Goal: Transaction & Acquisition: Purchase product/service

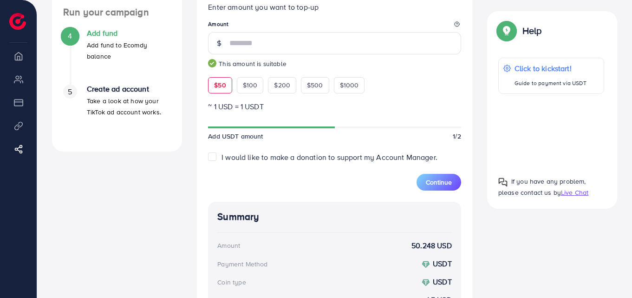
scroll to position [268, 0]
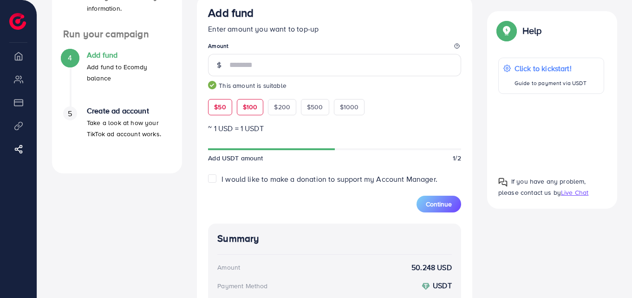
click at [254, 111] on span "$100" at bounding box center [250, 106] width 15 height 9
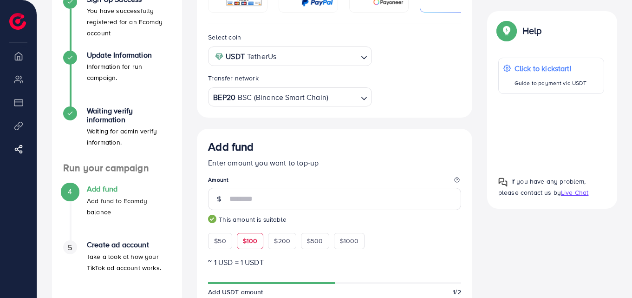
scroll to position [0, 0]
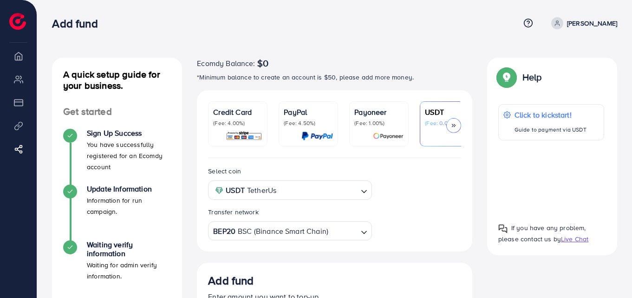
click at [456, 126] on icon at bounding box center [453, 125] width 7 height 7
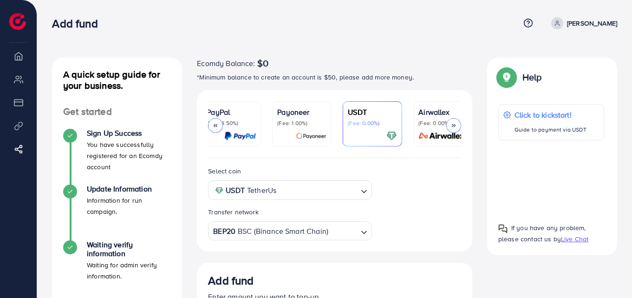
scroll to position [0, 89]
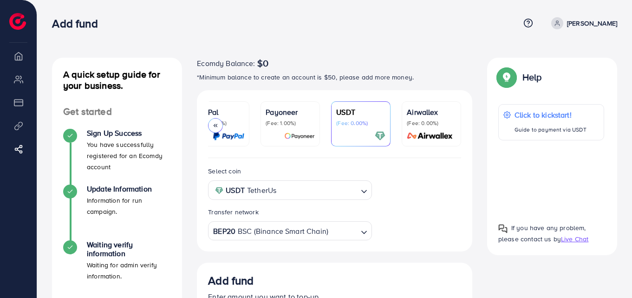
click at [455, 127] on div "Airwallex (Fee: 0.00%)" at bounding box center [431, 123] width 49 height 35
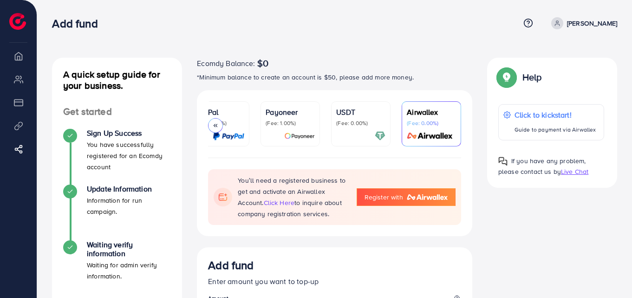
click at [371, 122] on p "(Fee: 0.00%)" at bounding box center [360, 122] width 49 height 7
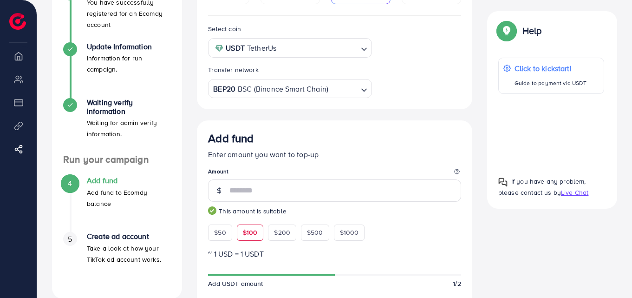
scroll to position [232, 0]
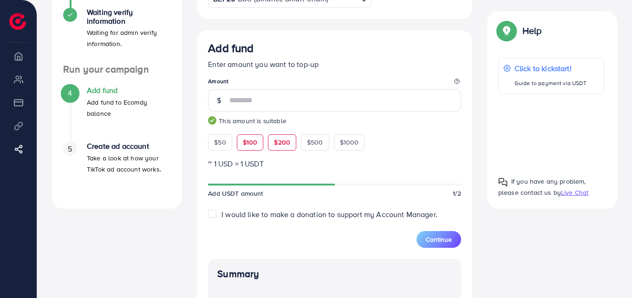
click at [279, 145] on span "$200" at bounding box center [282, 141] width 16 height 9
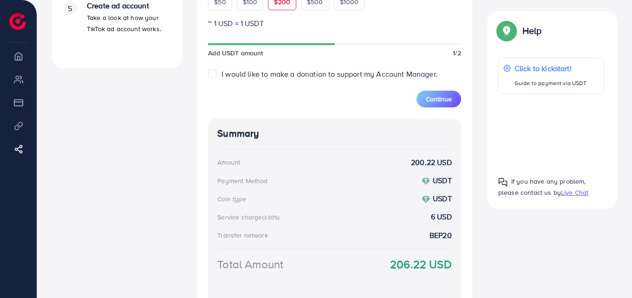
scroll to position [268, 0]
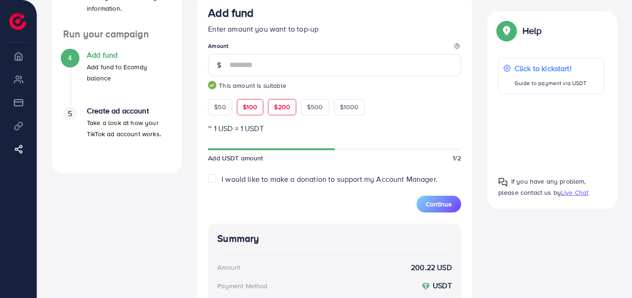
click at [255, 115] on div "$100" at bounding box center [250, 107] width 27 height 16
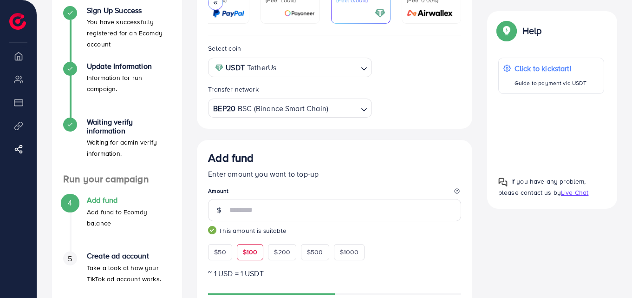
scroll to position [221, 0]
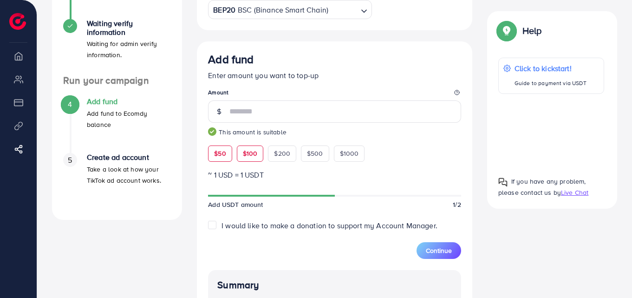
click at [220, 158] on span "$50" at bounding box center [220, 153] width 12 height 9
type input "**"
drag, startPoint x: 331, startPoint y: 196, endPoint x: 280, endPoint y: 197, distance: 51.1
click at [280, 197] on div at bounding box center [334, 195] width 253 height 8
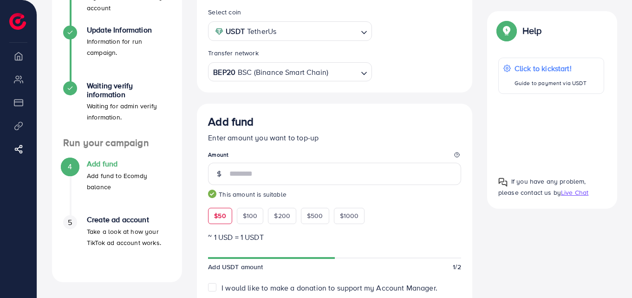
scroll to position [82, 0]
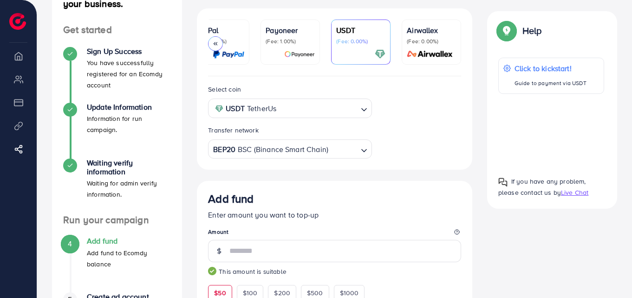
click at [413, 59] on img at bounding box center [430, 54] width 52 height 11
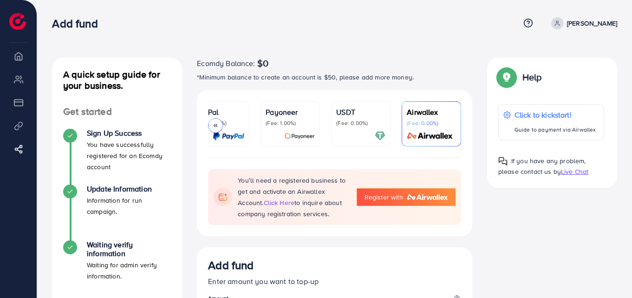
click at [353, 119] on p "(Fee: 0.00%)" at bounding box center [360, 122] width 49 height 7
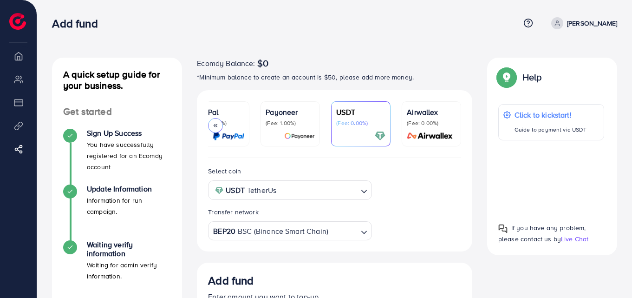
scroll to position [186, 0]
